Goal: Complete application form

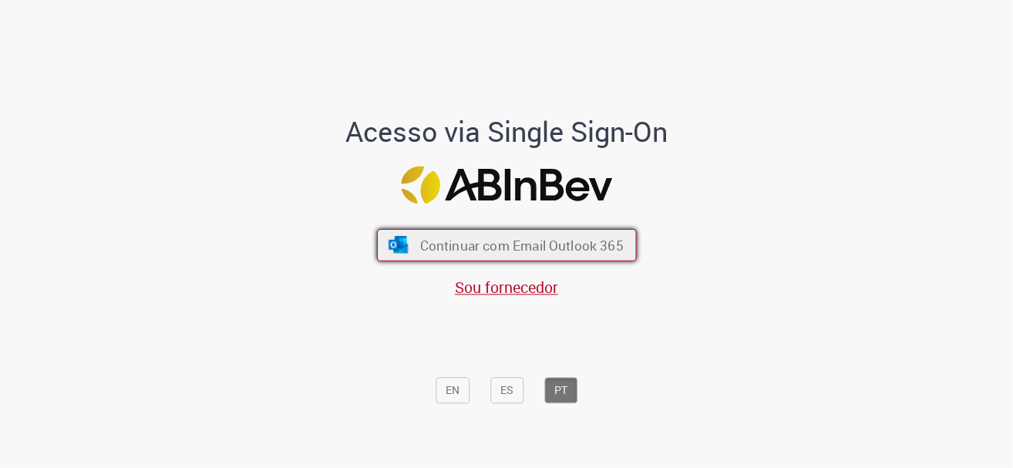
click at [536, 242] on span "Continuar com Email Outlook 365" at bounding box center [520, 246] width 203 height 18
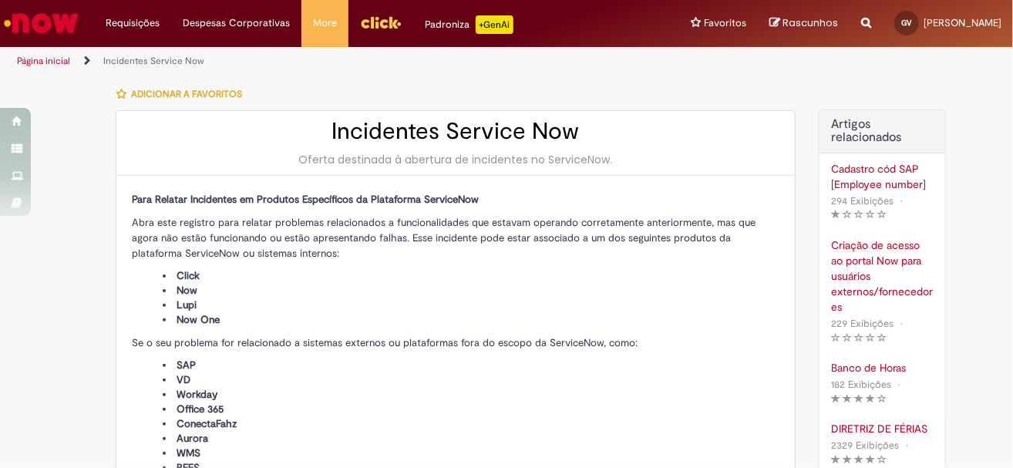
type input "**********"
type input "****"
